Goal: Transaction & Acquisition: Purchase product/service

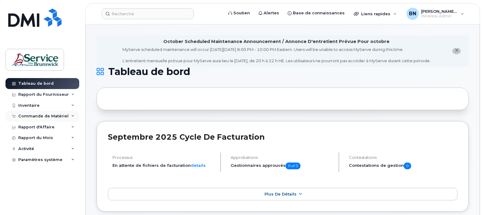
click at [27, 117] on div "Commande de Matériel" at bounding box center [43, 116] width 50 height 5
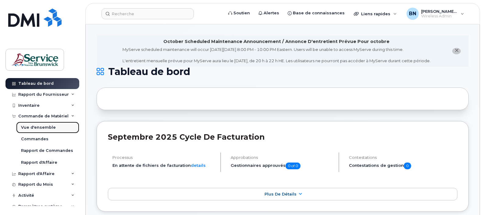
click at [40, 126] on div "Vue d'ensemble" at bounding box center [38, 127] width 35 height 5
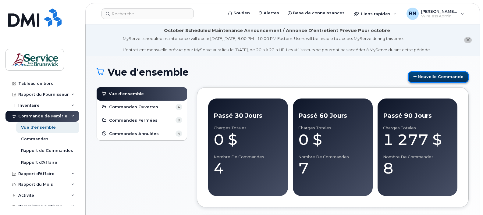
click at [450, 75] on link "Nouvelle commande" at bounding box center [438, 76] width 61 height 11
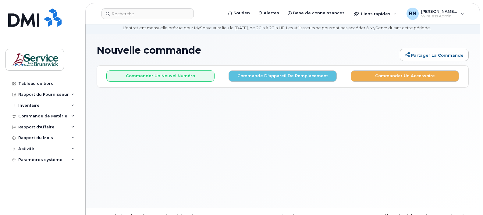
scroll to position [34, 0]
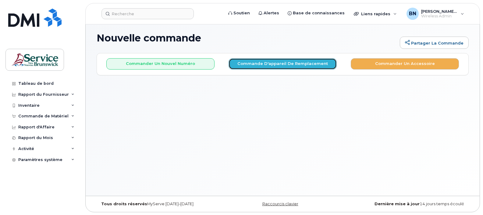
click at [279, 66] on button "Commande d'appareil de remplacement" at bounding box center [283, 63] width 108 height 11
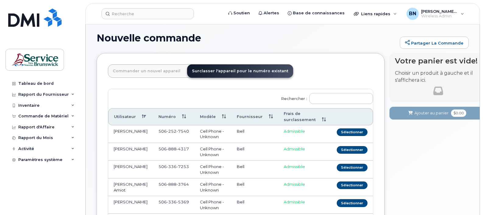
click at [165, 74] on link "Commander un nouvel appareil" at bounding box center [146, 70] width 77 height 13
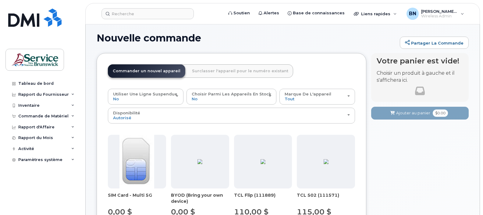
click at [165, 74] on link "Commander un nouvel appareil" at bounding box center [146, 70] width 77 height 13
click at [165, 73] on link "Commander un nouvel appareil" at bounding box center [146, 70] width 77 height 13
click at [231, 72] on link "Surclasser l'appareil pour le numéro existant" at bounding box center [240, 70] width 106 height 13
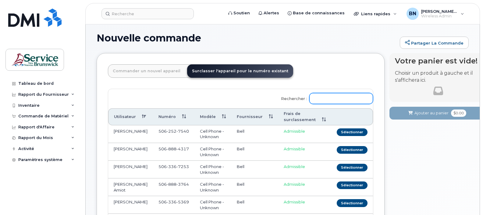
click at [324, 99] on input "Rechercher :" at bounding box center [341, 98] width 64 height 11
click at [173, 72] on link "Commander un nouvel appareil" at bounding box center [146, 70] width 77 height 13
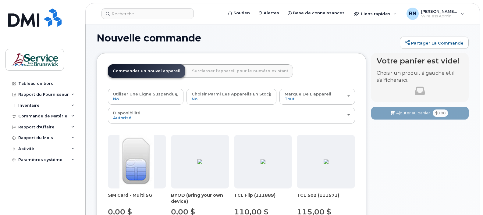
click at [221, 73] on link "Surclasser l'appareil pour le numéro existant" at bounding box center [240, 70] width 106 height 13
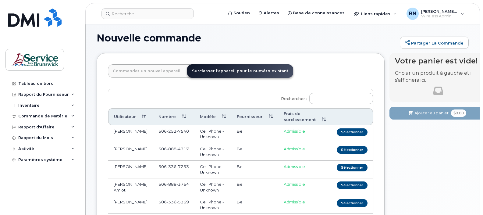
click at [171, 74] on link "Commander un nouvel appareil" at bounding box center [146, 70] width 77 height 13
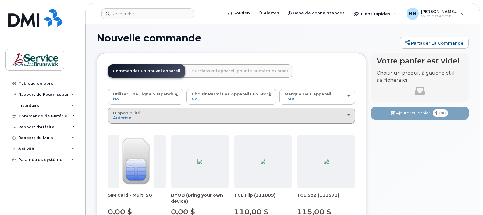
scroll to position [0, 0]
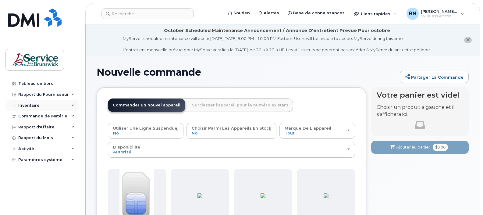
click at [38, 105] on div "Inventaire" at bounding box center [28, 105] width 21 height 5
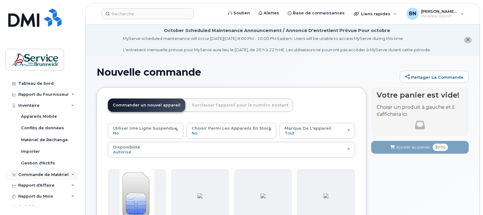
click at [34, 175] on div "Commande de Matériel" at bounding box center [43, 174] width 50 height 5
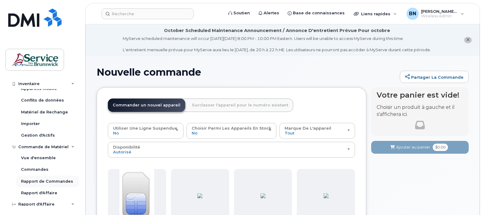
scroll to position [66, 0]
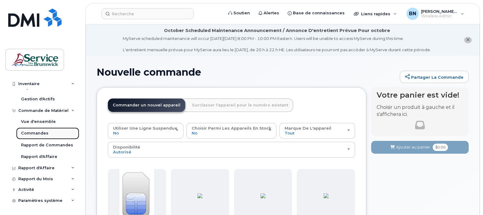
click at [36, 131] on div "Commandes" at bounding box center [34, 132] width 27 height 5
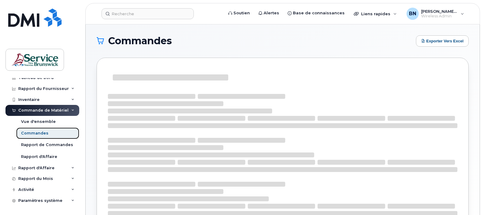
scroll to position [7, 0]
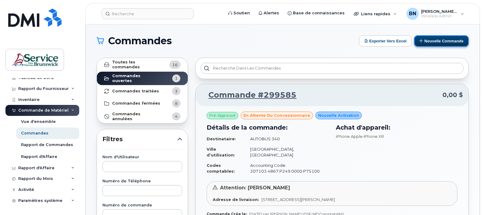
click at [435, 43] on button "Nouvelle commande" at bounding box center [441, 40] width 55 height 11
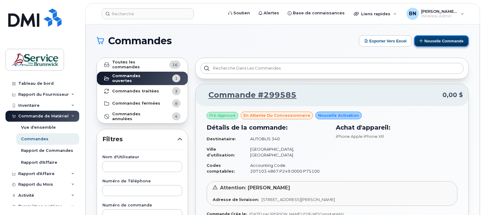
click at [432, 43] on button "Nouvelle commande" at bounding box center [441, 40] width 55 height 11
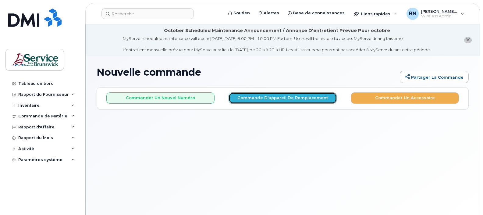
click at [289, 98] on button "Commande d'appareil de remplacement" at bounding box center [283, 97] width 108 height 11
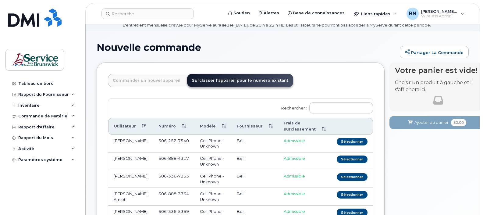
scroll to position [38, 0]
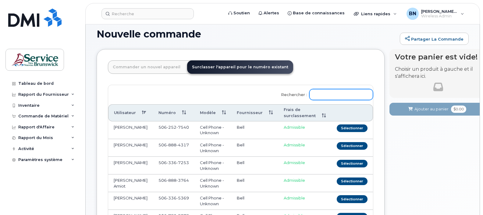
click at [330, 94] on input "Rechercher :" at bounding box center [341, 94] width 64 height 11
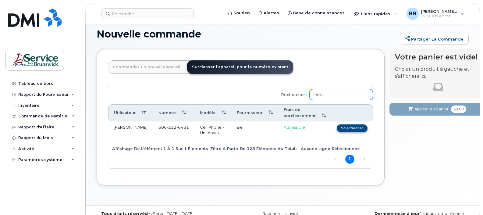
type input "remi"
click at [340, 129] on button "Sélectionner" at bounding box center [352, 128] width 31 height 8
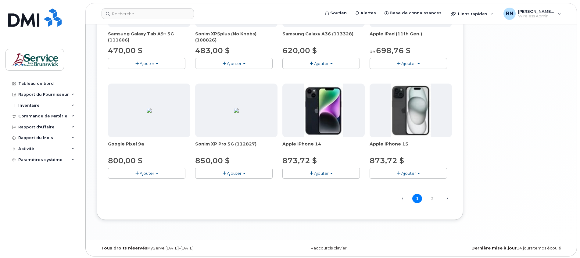
scroll to position [400, 0]
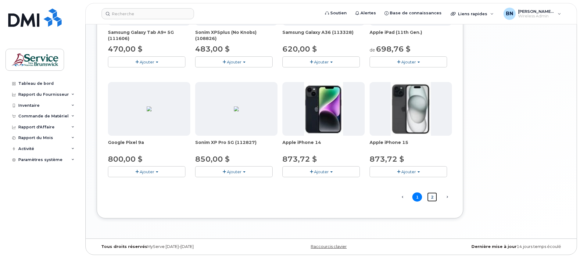
click at [434, 195] on link "2" at bounding box center [432, 196] width 10 height 9
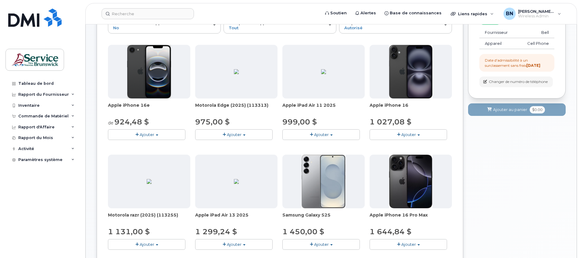
scroll to position [109, 0]
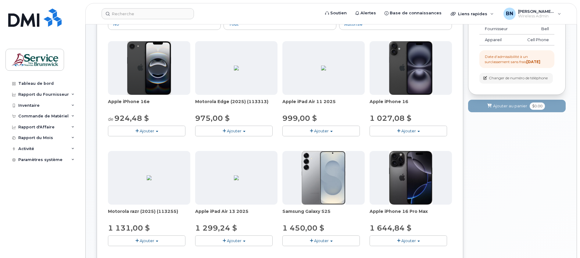
click at [483, 154] on div "Votre panier est vide! Choisir un produit à gauche et il s'affichera ici. Vous …" at bounding box center [517, 247] width 98 height 538
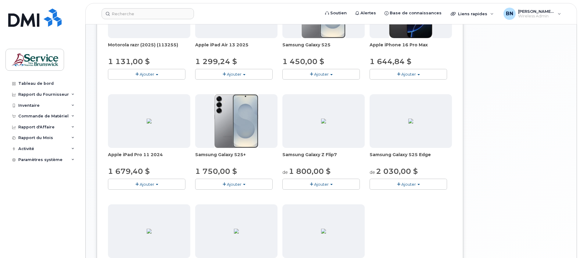
scroll to position [292, 0]
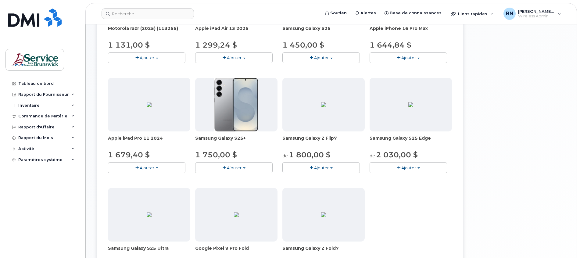
drag, startPoint x: 579, startPoint y: 169, endPoint x: 579, endPoint y: 176, distance: 6.4
click at [483, 176] on body "Soutien Alertes Base de connaissances Liens rapides Suspendre/Supprimer l’appar…" at bounding box center [290, 35] width 580 height 655
click at [483, 151] on div "Votre panier est vide! Choisir un produit à gauche et il s'affichera ici. Vous …" at bounding box center [517, 65] width 98 height 538
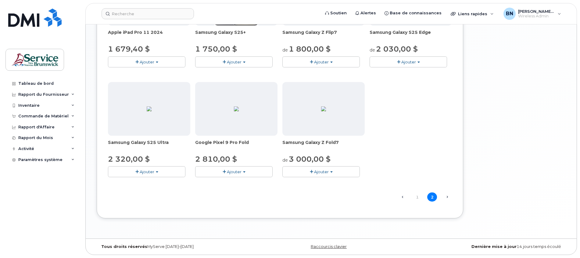
scroll to position [400, 0]
click at [418, 198] on link "1" at bounding box center [417, 196] width 10 height 9
